Goal: Task Accomplishment & Management: Manage account settings

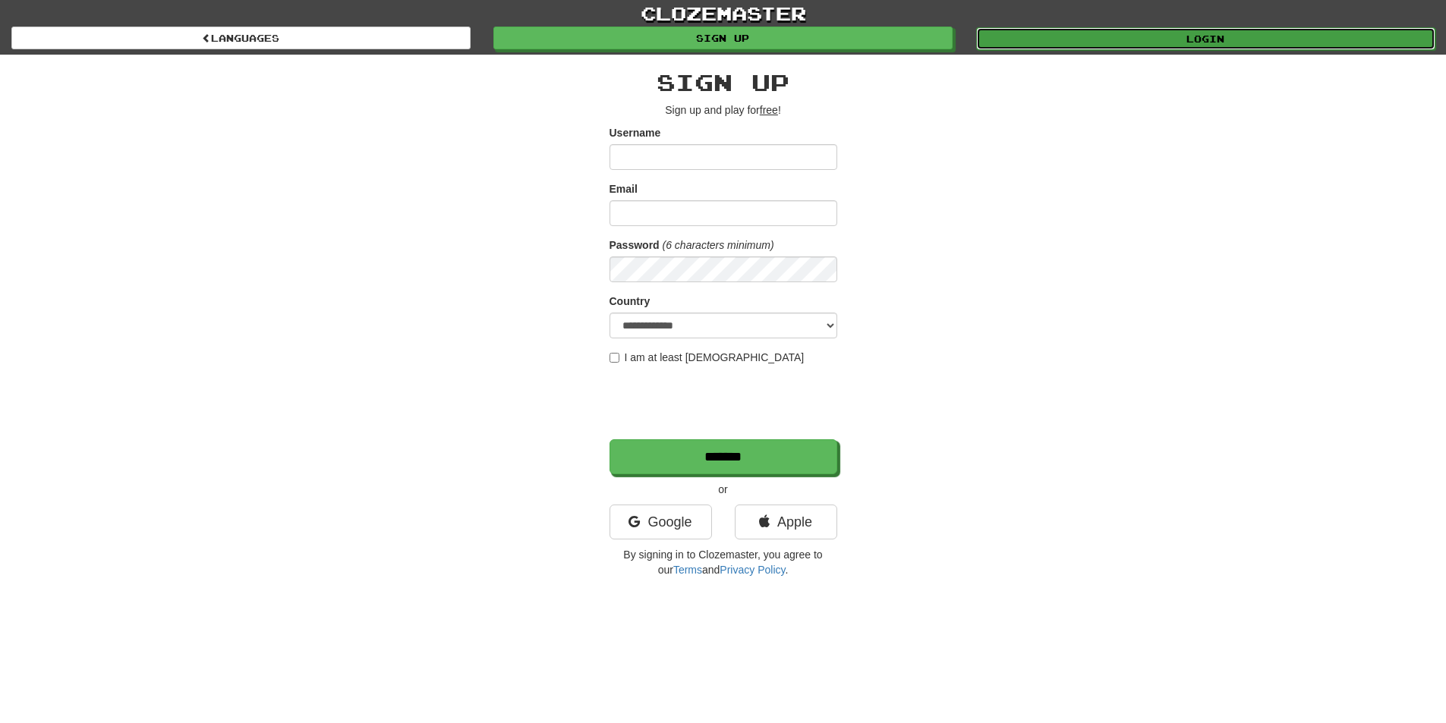
click at [1179, 47] on link "Login" at bounding box center [1205, 38] width 459 height 23
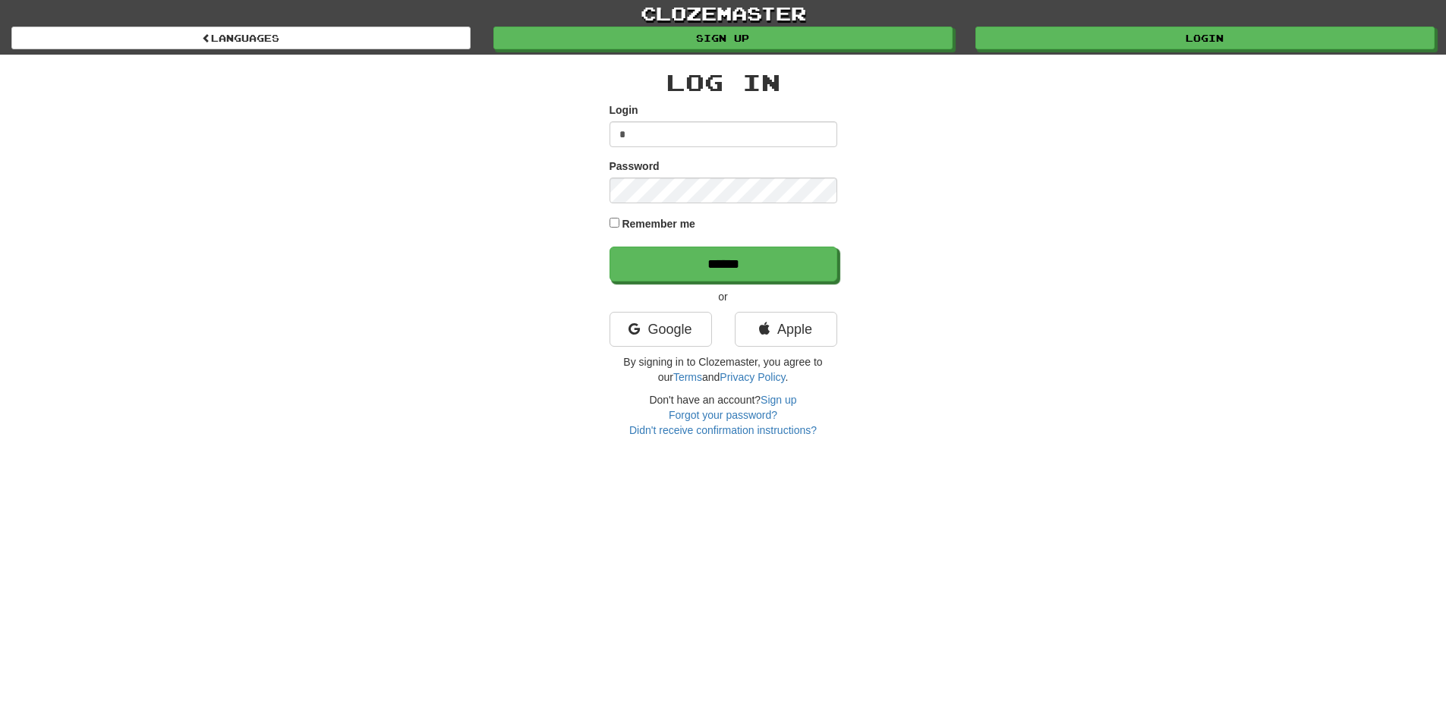
type input "**********"
click at [609, 247] on input "******" at bounding box center [723, 264] width 228 height 35
